Goal: Task Accomplishment & Management: Manage account settings

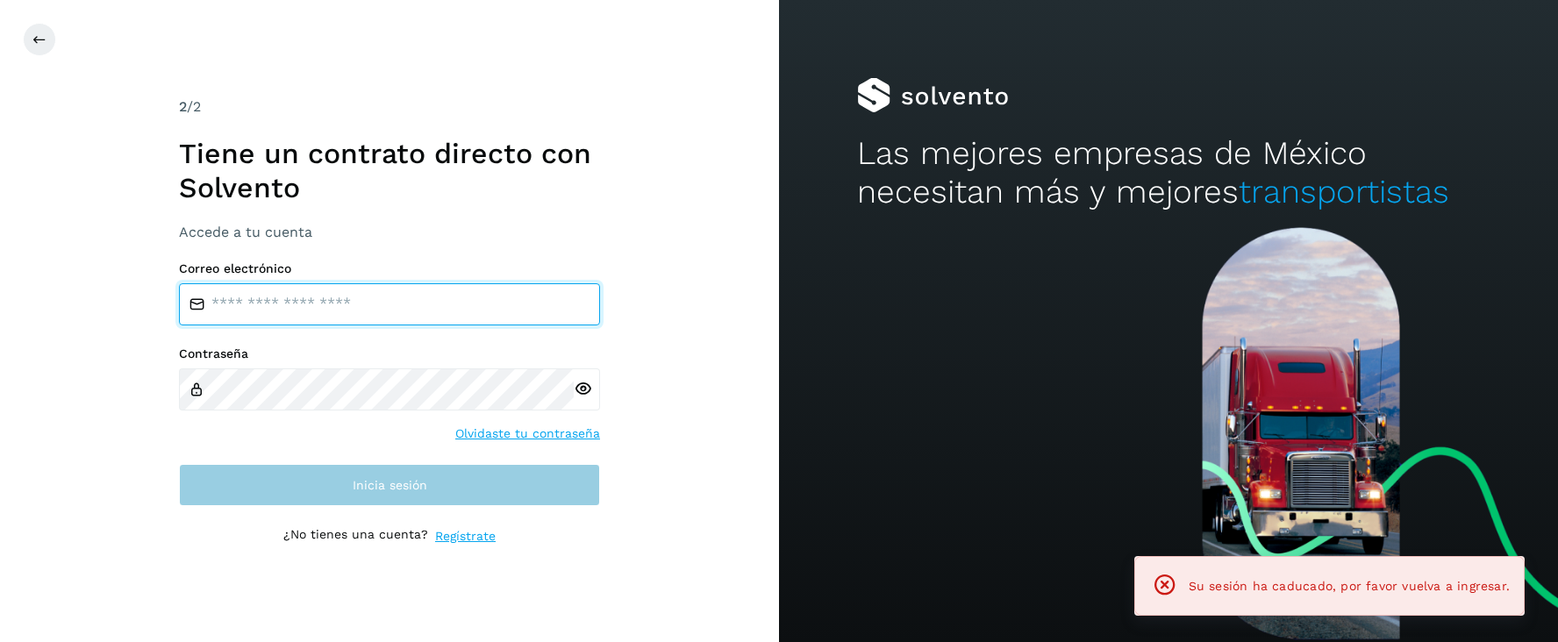
type input "**********"
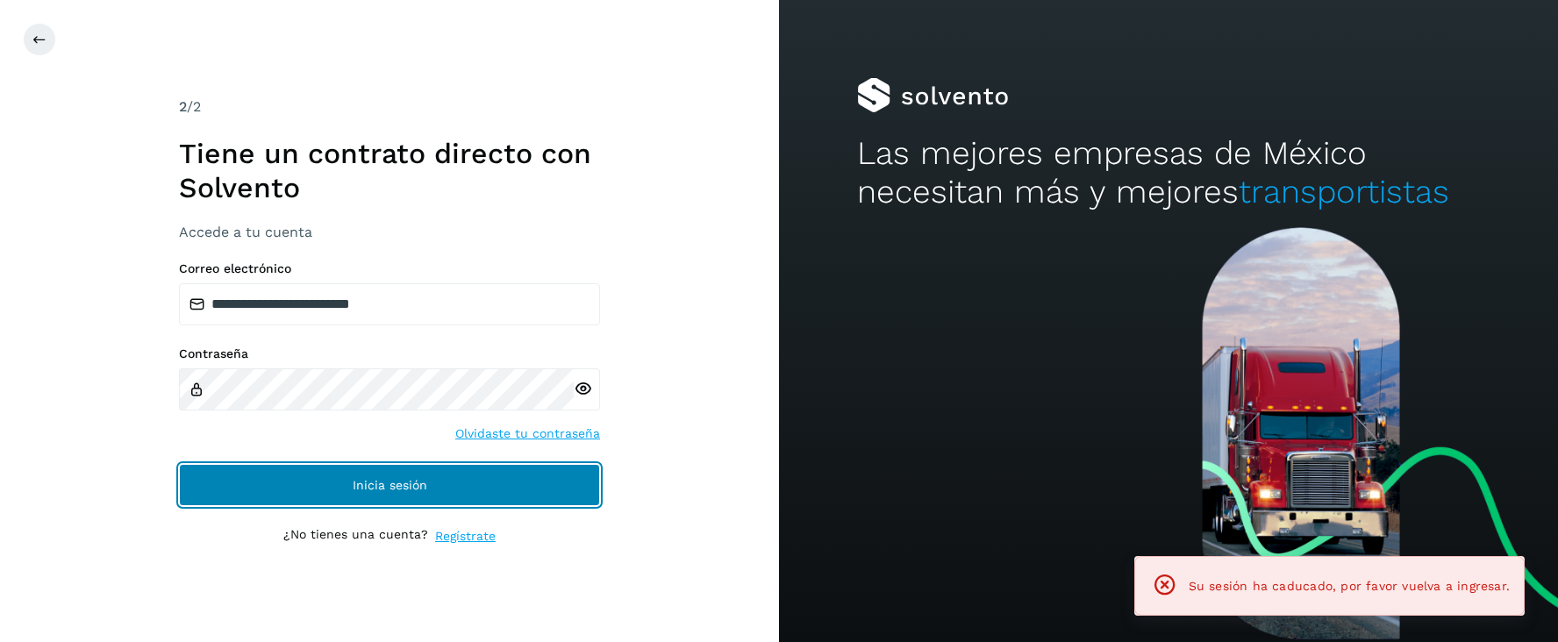
click at [448, 482] on button "Inicia sesión" at bounding box center [389, 485] width 421 height 42
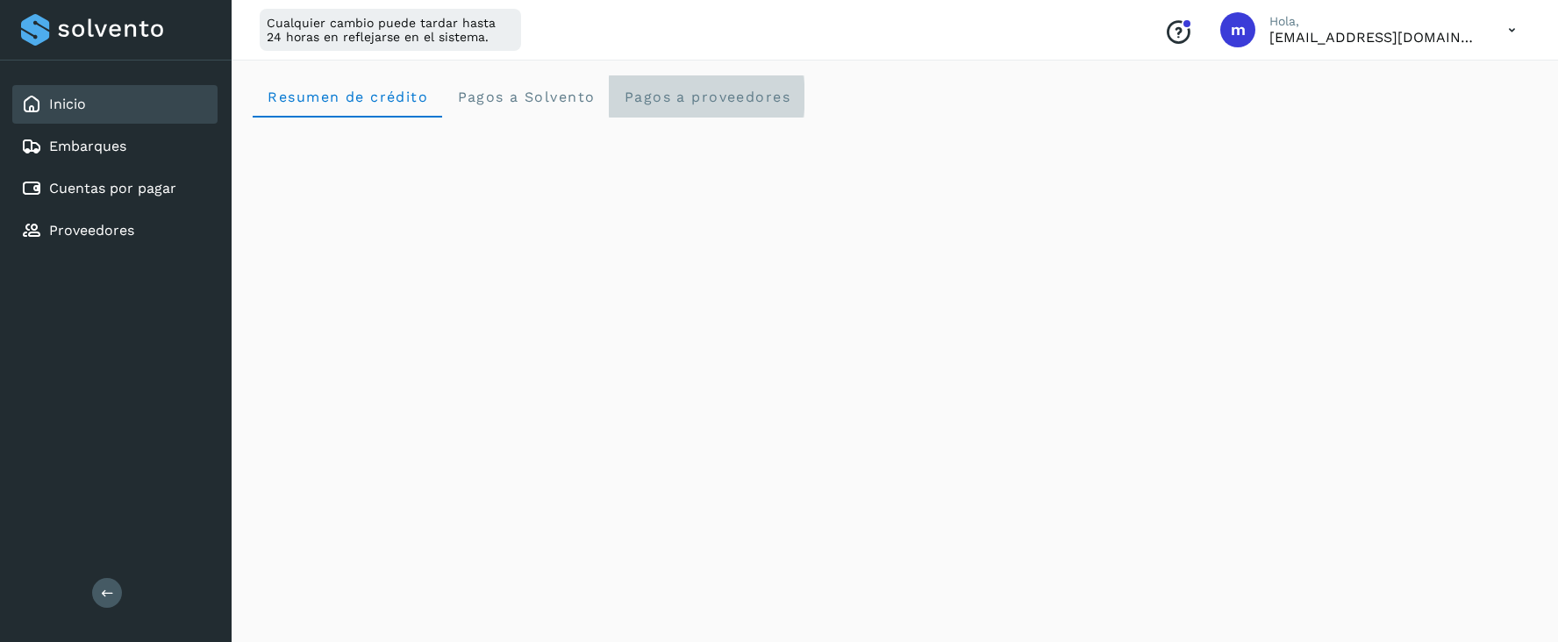
click at [691, 91] on span "Pagos a proveedores" at bounding box center [707, 97] width 168 height 17
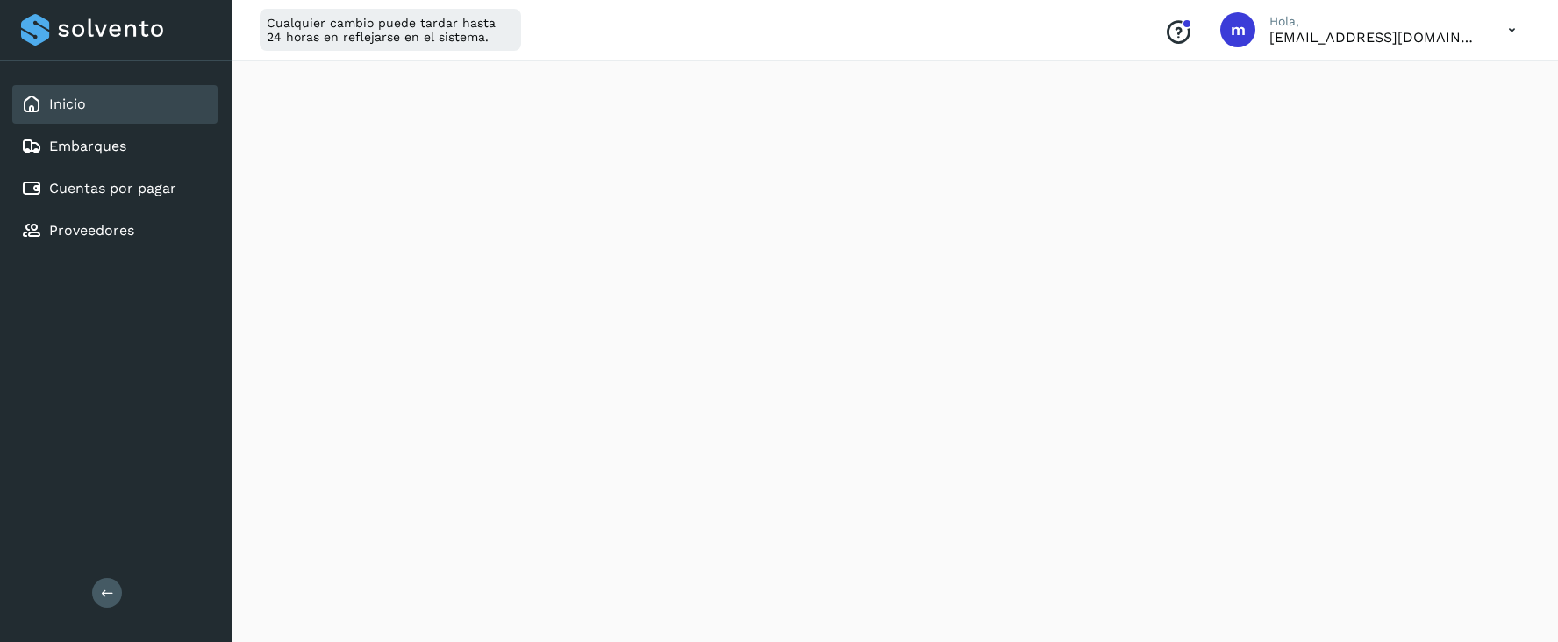
scroll to position [371, 0]
